Goal: Obtain resource: Download file/media

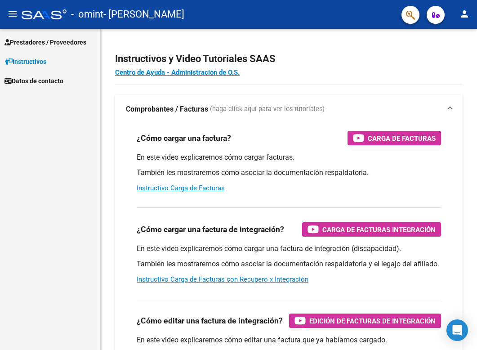
click at [86, 43] on span "Prestadores / Proveedores" at bounding box center [46, 42] width 82 height 10
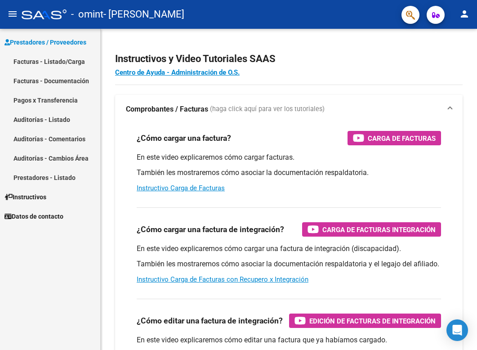
click at [86, 61] on link "Facturas - Listado/Carga" at bounding box center [50, 61] width 100 height 19
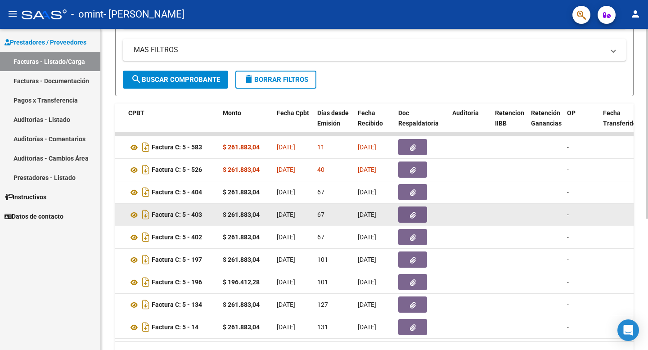
scroll to position [0, 297]
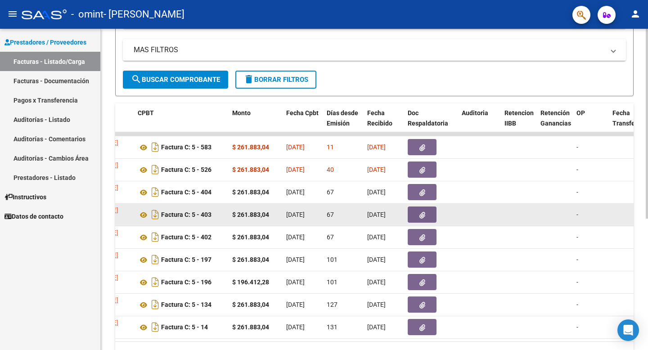
click at [416, 215] on button "button" at bounding box center [422, 215] width 29 height 16
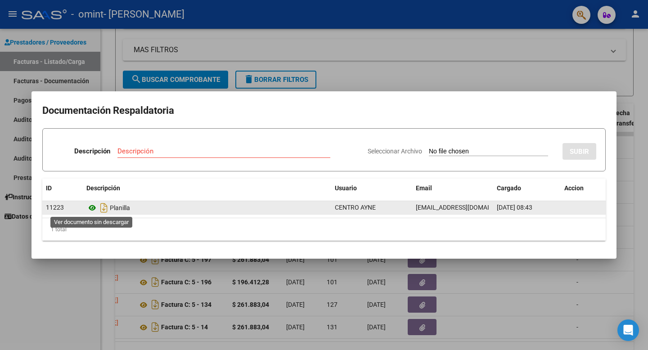
click at [92, 207] on icon at bounding box center [92, 208] width 12 height 11
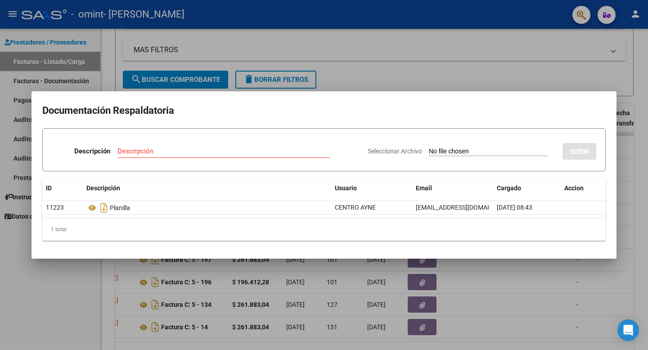
click at [346, 68] on div at bounding box center [324, 175] width 648 height 350
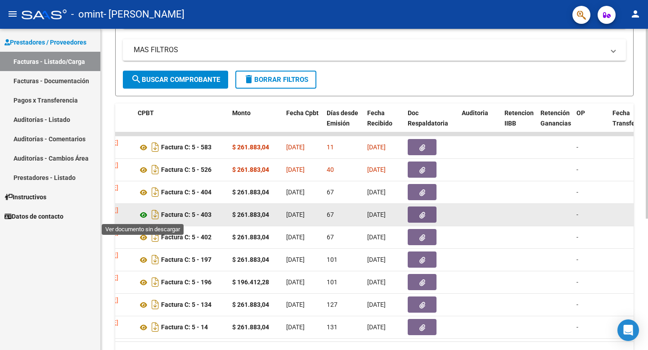
click at [144, 214] on icon at bounding box center [144, 215] width 12 height 11
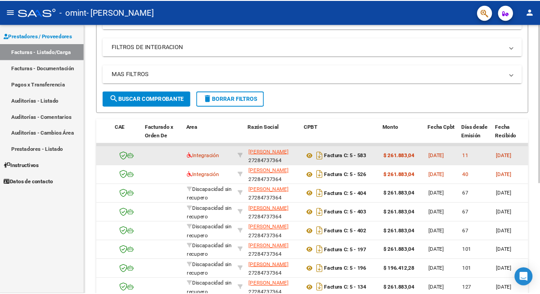
scroll to position [0, 71]
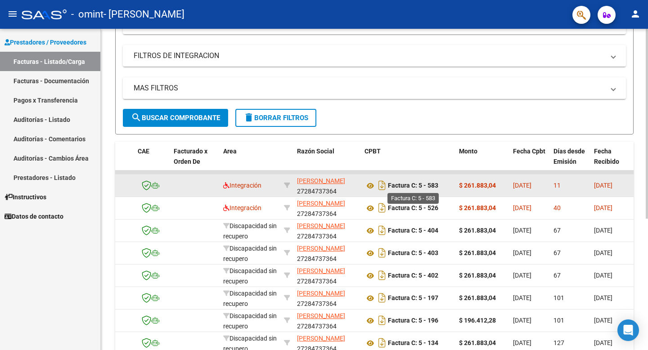
drag, startPoint x: 429, startPoint y: 185, endPoint x: 438, endPoint y: 185, distance: 8.6
click at [438, 185] on strong "Factura C: 5 - 583" at bounding box center [413, 185] width 50 height 7
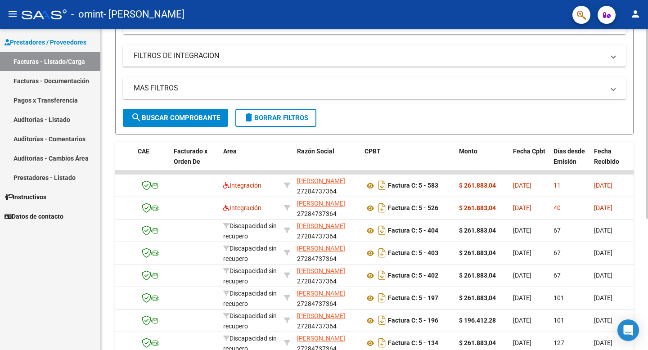
click at [405, 105] on div "MAS FILTROS Todos Con Doc. Respaldatoria Todos Con Trazabilidad Todos Asociado …" at bounding box center [374, 93] width 503 height 32
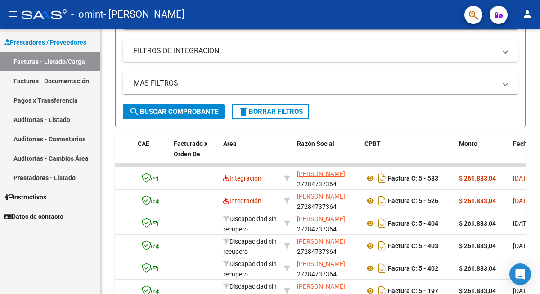
scroll to position [135, 0]
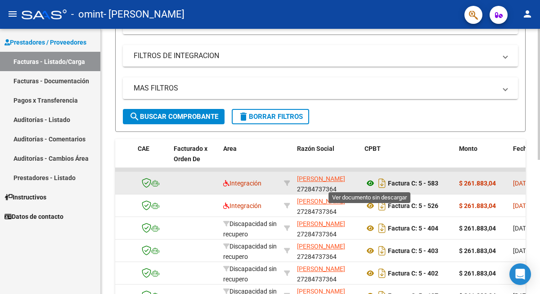
click at [370, 183] on icon at bounding box center [371, 183] width 12 height 11
